Goal: Task Accomplishment & Management: Use online tool/utility

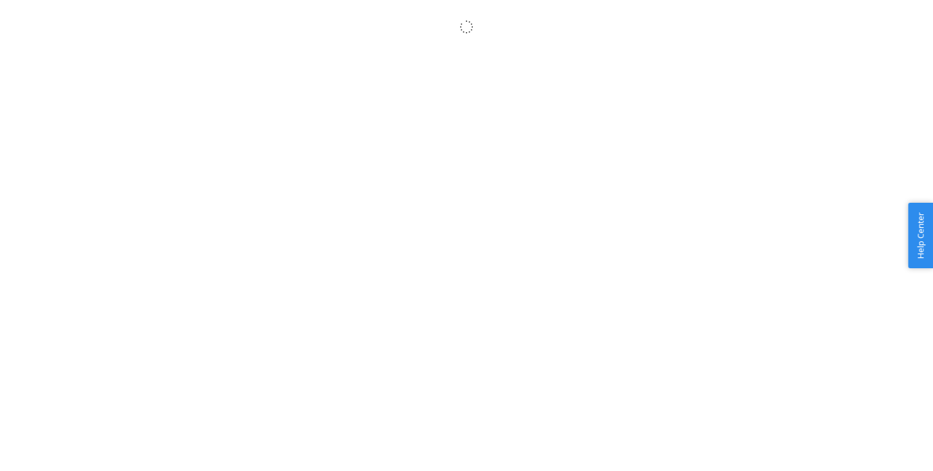
click at [309, 89] on body "× Help Center Username Get Started Inbounds Inventory Orders Billing Fast Tags …" at bounding box center [466, 249] width 933 height 471
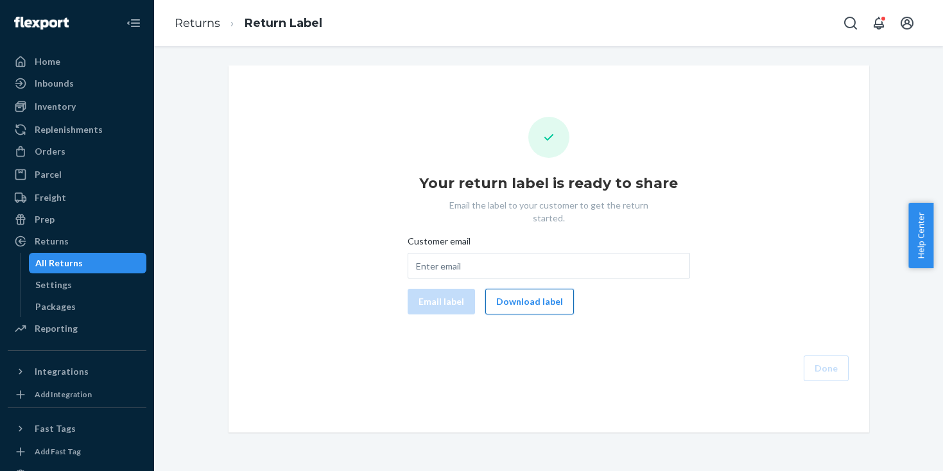
click at [525, 293] on button "Download label" at bounding box center [529, 302] width 89 height 26
click at [111, 261] on div "All Returns" at bounding box center [88, 263] width 116 height 18
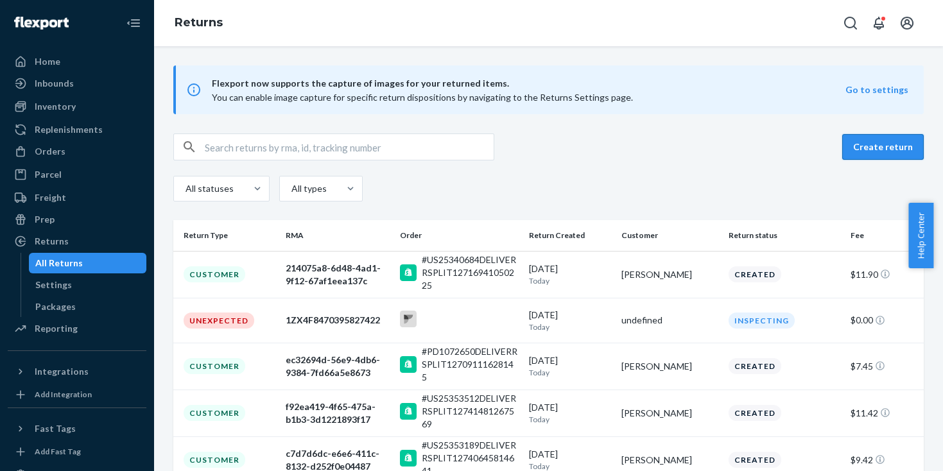
click at [860, 137] on button "Create return" at bounding box center [882, 147] width 81 height 26
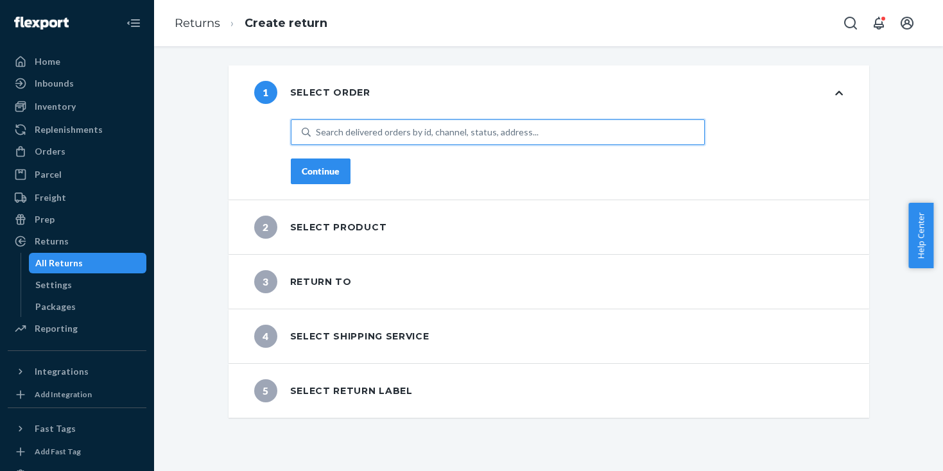
click at [420, 132] on div "Search delivered orders by id, channel, status, address..." at bounding box center [427, 132] width 223 height 13
click at [317, 132] on input "0 results available. Use Up and Down to choose options, press Enter to select t…" at bounding box center [316, 132] width 1 height 13
paste input "US25354123"
type input "US25354123"
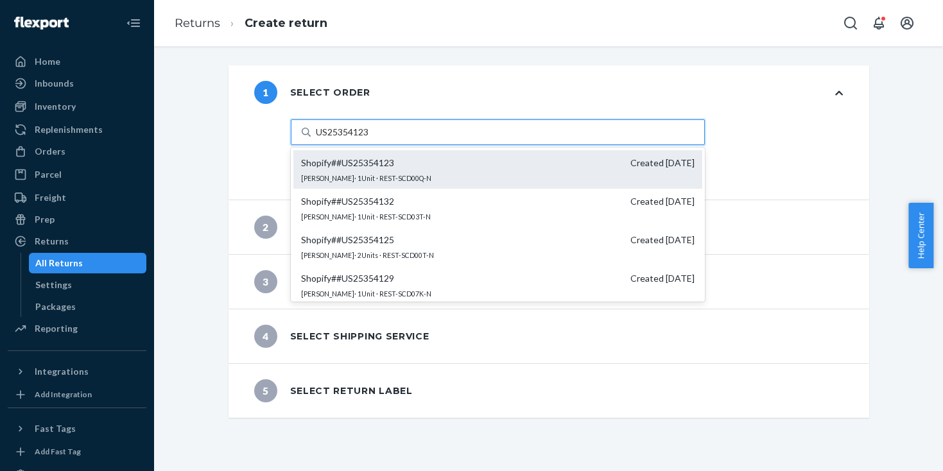
click at [377, 157] on span "Shopify # #US25354123" at bounding box center [347, 163] width 93 height 13
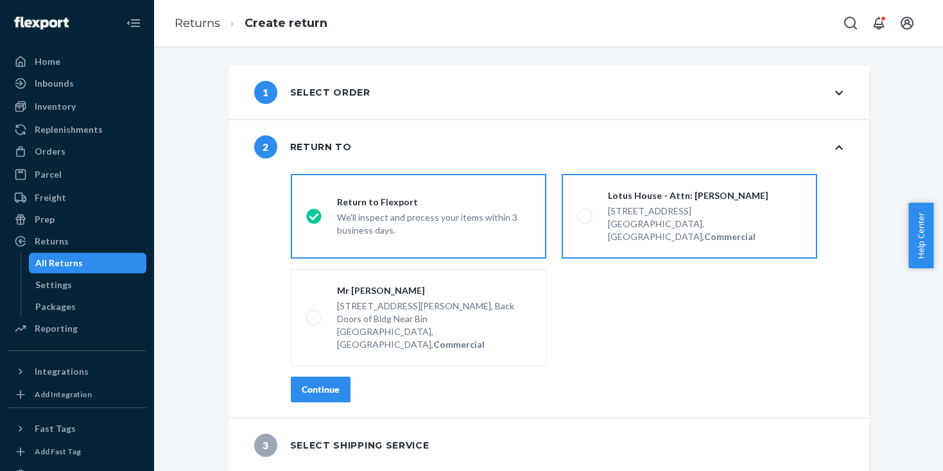
click at [640, 228] on div "Miami, FL 33136, US, Commercial" at bounding box center [705, 231] width 194 height 26
click at [585, 221] on input "Lotus House - Attn: Victoria Varela 217 NW 15th St, Miami, FL 33136, US, Commer…" at bounding box center [581, 216] width 8 height 8
radio input "true"
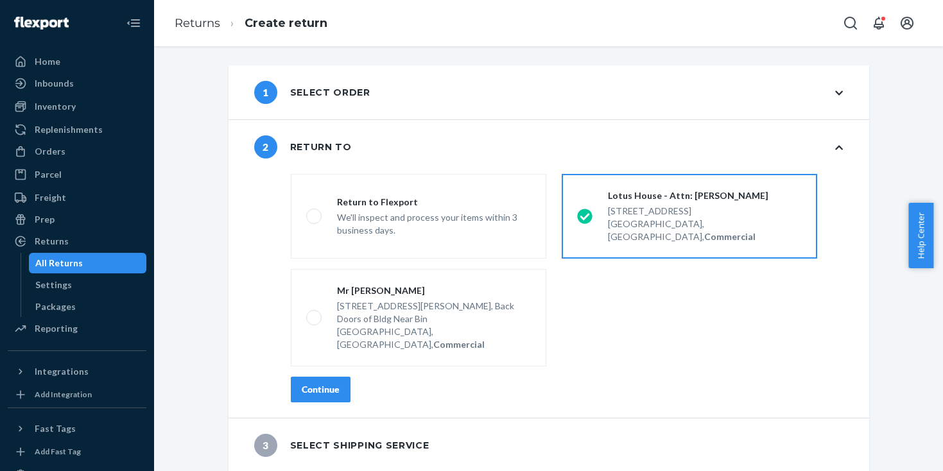
click at [298, 350] on div "destinationsRadioGroup Return to Flexport We'll inspect and process your items …" at bounding box center [566, 293] width 603 height 249
click at [302, 383] on div "Continue" at bounding box center [321, 389] width 38 height 13
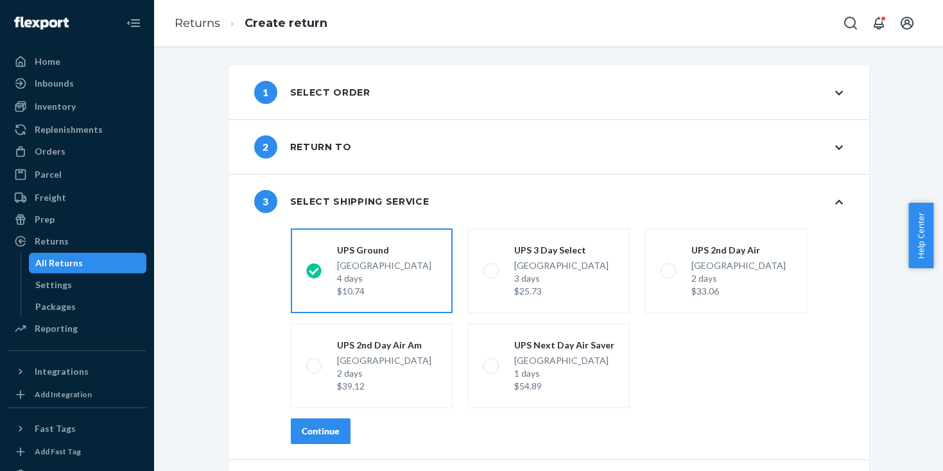
click at [320, 430] on div "Continue" at bounding box center [321, 431] width 38 height 13
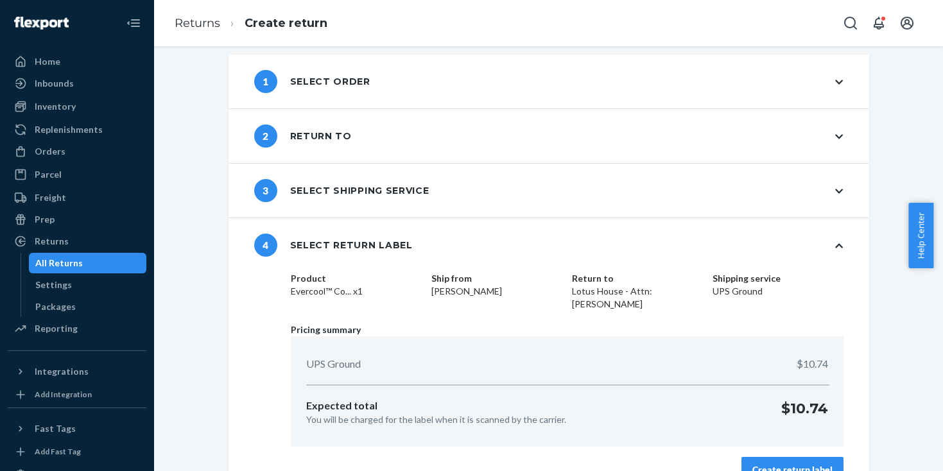
scroll to position [37, 0]
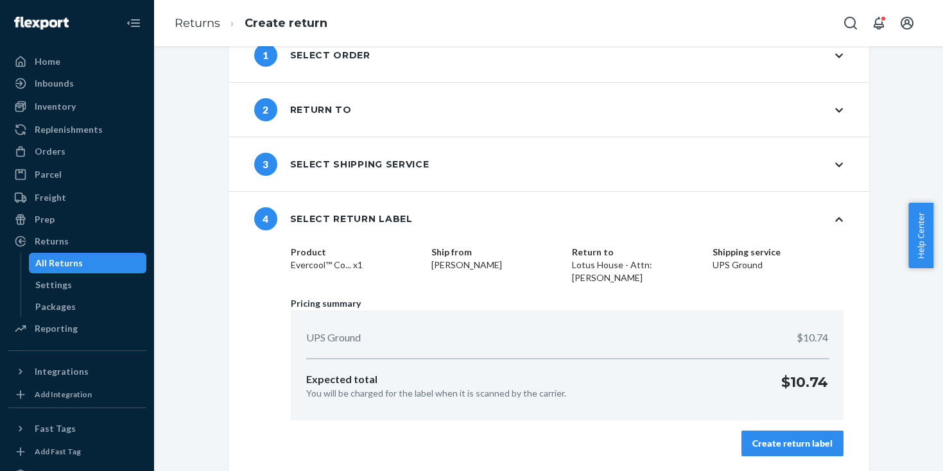
click at [766, 449] on button "Create return label" at bounding box center [792, 444] width 102 height 26
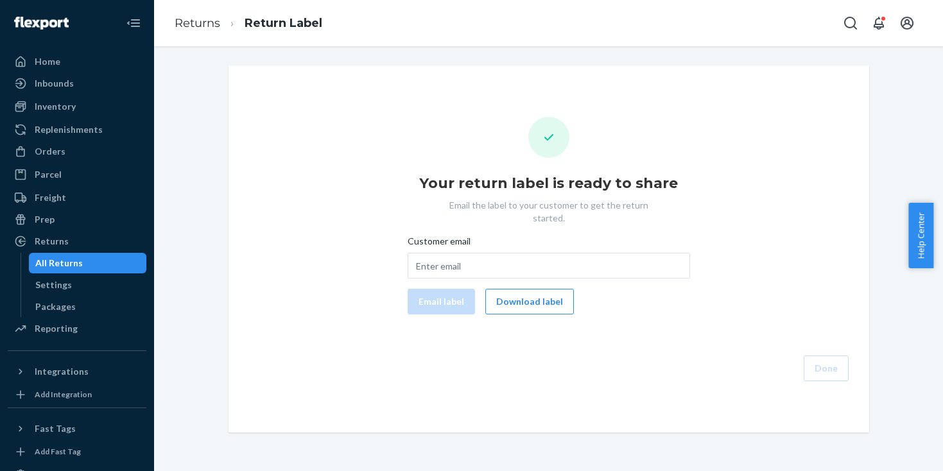
click at [509, 294] on button "Download label" at bounding box center [529, 302] width 89 height 26
